Goal: Information Seeking & Learning: Learn about a topic

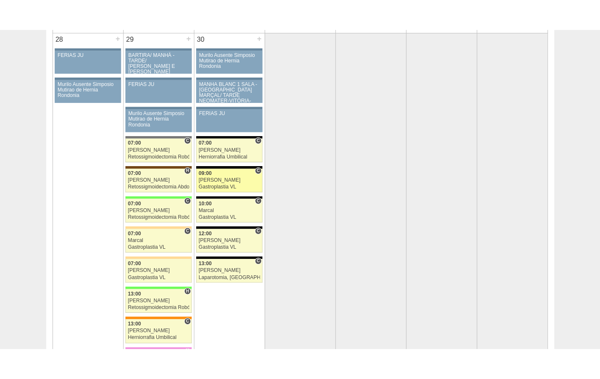
scroll to position [1627, 0]
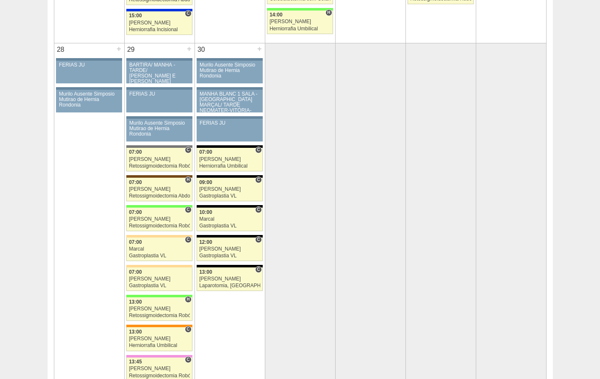
scroll to position [1615, 0]
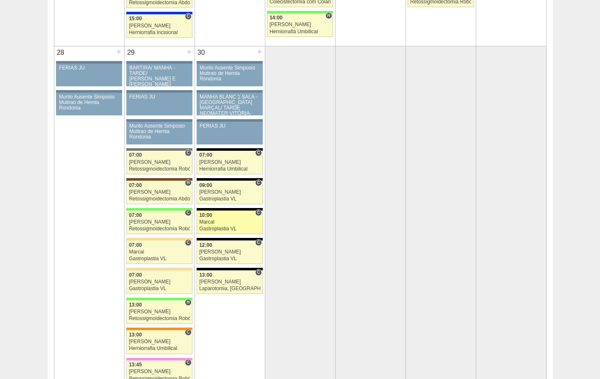
click at [206, 223] on div "Marcal" at bounding box center [229, 221] width 61 height 5
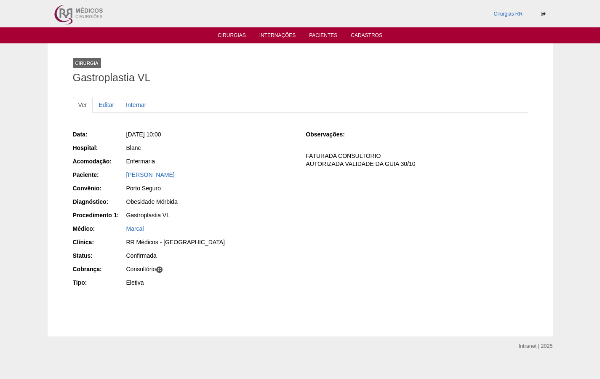
drag, startPoint x: 203, startPoint y: 177, endPoint x: 113, endPoint y: 175, distance: 90.6
click at [113, 175] on div "Paciente: Beatriz Oliveira Amaro" at bounding box center [184, 176] width 222 height 11
copy div "Paciente: Beatriz Oliveira Amaro"
click at [563, 3] on div "Cirurgias RR" at bounding box center [300, 13] width 600 height 27
drag, startPoint x: 578, startPoint y: 0, endPoint x: 600, endPoint y: 7, distance: 23.0
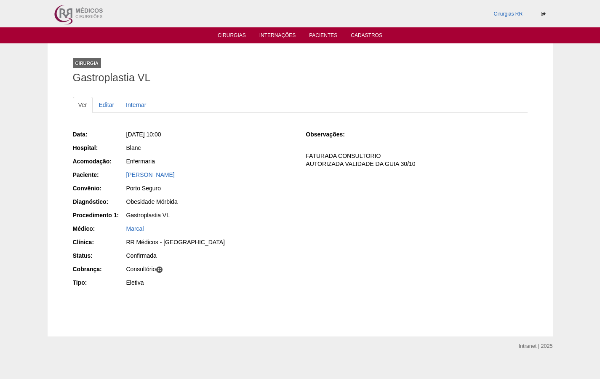
click at [579, 1] on div "Cirurgias RR" at bounding box center [300, 13] width 600 height 27
click at [584, 0] on div "Cirurgias RR" at bounding box center [300, 13] width 600 height 27
click at [584, 3] on div "Cirurgias RR" at bounding box center [300, 13] width 600 height 27
click at [588, 0] on div "Cirurgias RR" at bounding box center [300, 13] width 600 height 27
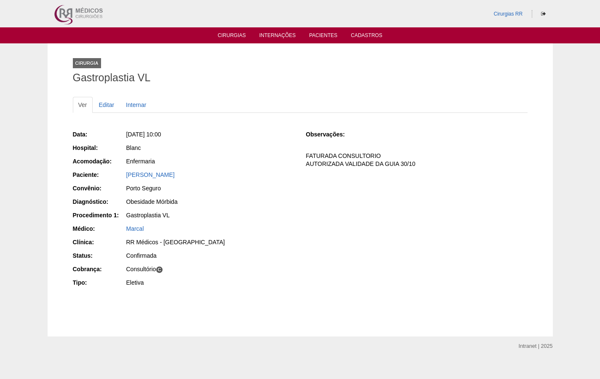
click at [597, 0] on div "Cirurgias RR" at bounding box center [300, 13] width 600 height 27
drag, startPoint x: 206, startPoint y: 137, endPoint x: 118, endPoint y: 133, distance: 88.1
click at [118, 133] on div "Data: Ter, 30/09/2025 - 10:00" at bounding box center [184, 135] width 222 height 11
copy div "Data: Ter, 30/09/2025 - 10:00"
click at [565, 0] on div "Cirurgias RR" at bounding box center [300, 13] width 600 height 27
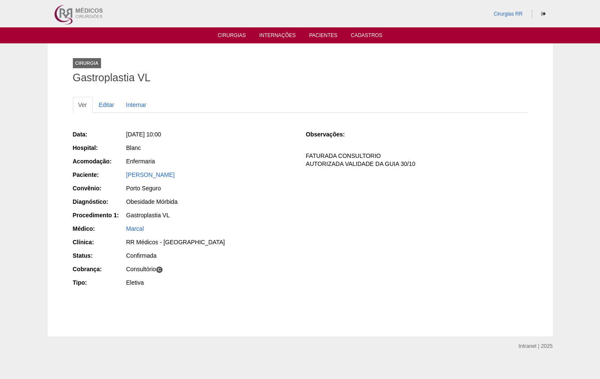
click at [489, 222] on div "Data: Ter, 30/09/2025 - 10:00 Hospital: Blanc Acomodação: Enfermaria Paciente: …" at bounding box center [300, 209] width 455 height 165
click at [532, 111] on div "Cirurgia Gastroplastia VL Ver Editar Internar Data: Ter, 30/09/2025 - 10:00 Hos…" at bounding box center [301, 189] width 468 height 293
click at [566, 95] on div "Cirurgia Gastroplastia VL Ver Editar Internar Data: Ter, 30/09/2025 - 10:00 Hos…" at bounding box center [300, 189] width 600 height 293
click at [582, 0] on div "Cirurgias RR" at bounding box center [300, 13] width 600 height 27
click at [482, 93] on div "Ver Editar Internar Data: Ter, 30/09/2025 - 10:00 Hospital: Blanc Acomodação: E…" at bounding box center [300, 201] width 455 height 227
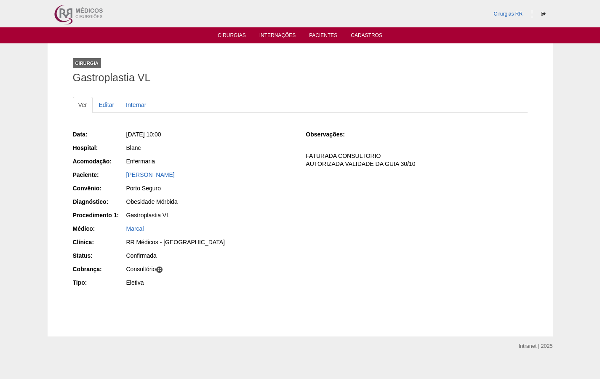
click at [485, 81] on h1 "Gastroplastia VL" at bounding box center [300, 77] width 455 height 11
click at [560, 17] on div "Cirurgias RR" at bounding box center [300, 13] width 600 height 27
drag, startPoint x: 561, startPoint y: 13, endPoint x: 559, endPoint y: 0, distance: 13.2
click at [559, 0] on div "Cirurgias RR" at bounding box center [300, 13] width 600 height 27
click at [560, 94] on div "Cirurgia Gastroplastia VL Ver Editar Internar Data: Ter, 30/09/2025 - 10:00 Hos…" at bounding box center [300, 189] width 600 height 293
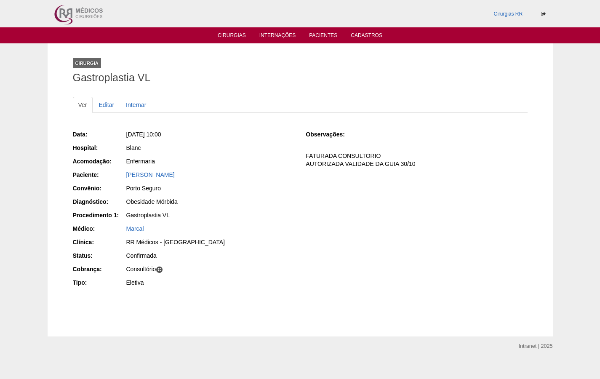
click at [442, 110] on ul "Ver Editar Internar" at bounding box center [300, 105] width 455 height 16
click at [443, 110] on ul "Ver Editar Internar" at bounding box center [300, 105] width 455 height 16
click at [268, 0] on div "Cirurgias RR" at bounding box center [301, 13] width 506 height 27
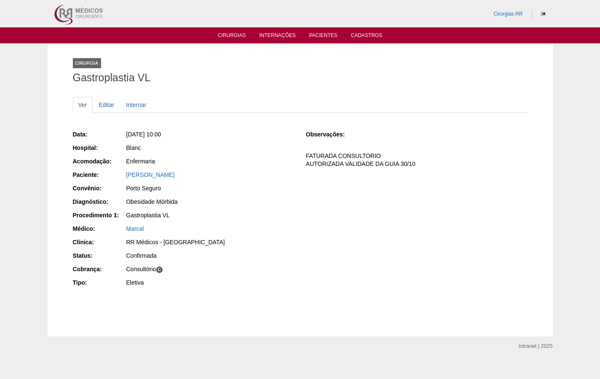
click at [266, 9] on div "Cirurgias RR" at bounding box center [301, 13] width 506 height 27
click at [266, 10] on div "Cirurgias RR" at bounding box center [301, 13] width 506 height 27
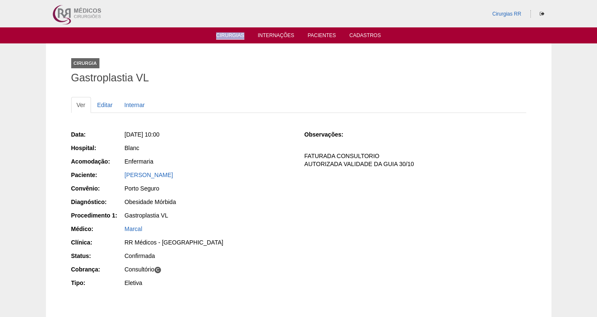
click at [223, 35] on link "Cirurgias" at bounding box center [230, 35] width 28 height 7
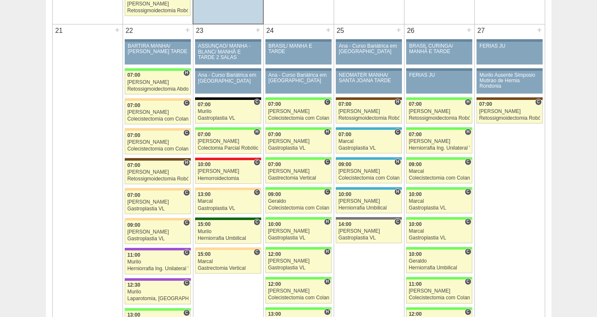
scroll to position [1295, 0]
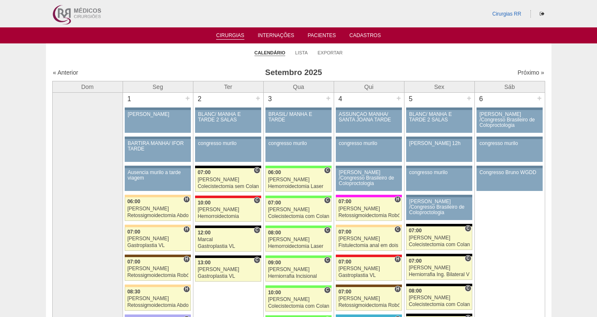
scroll to position [1295, 0]
